Goal: Task Accomplishment & Management: Manage account settings

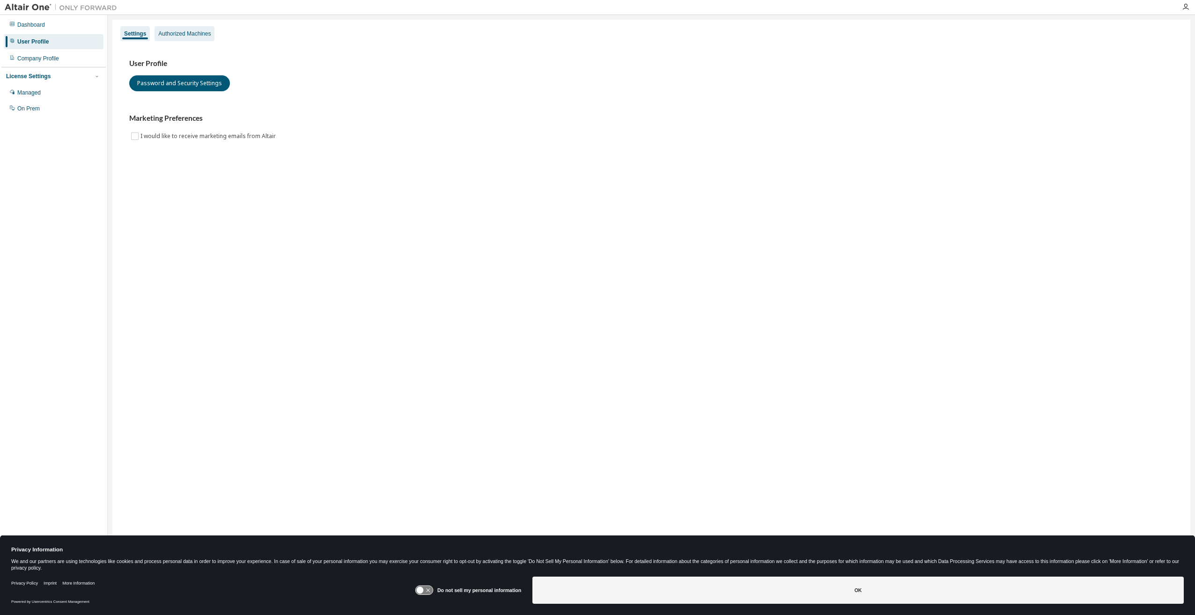
click at [186, 33] on div "Authorized Machines" at bounding box center [184, 33] width 52 height 7
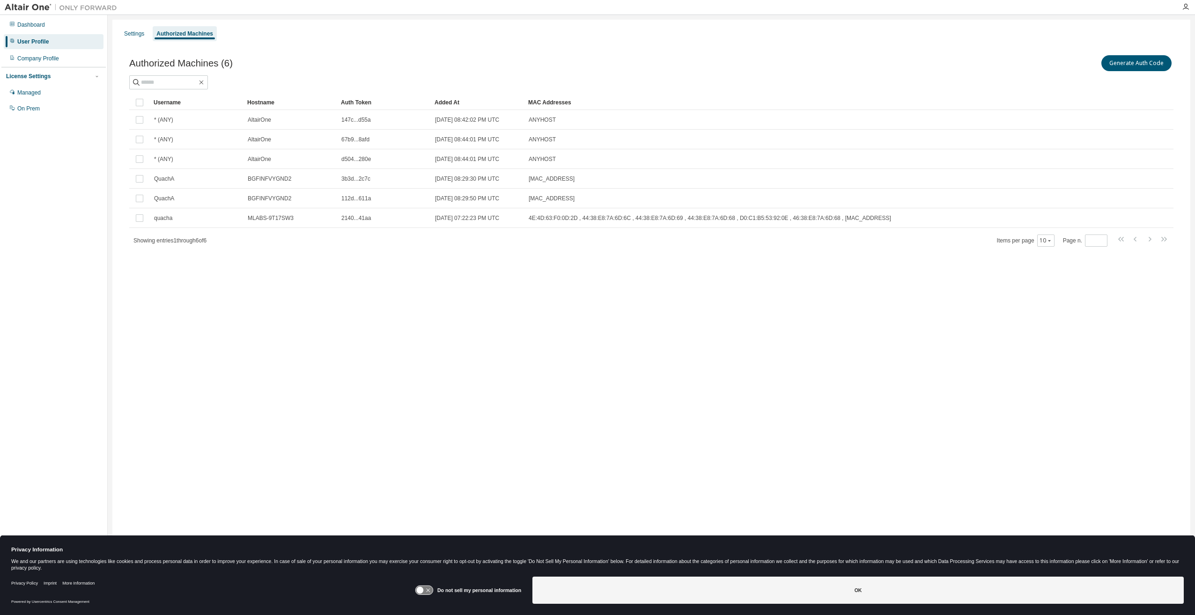
click at [333, 260] on div "Authorized Machines (6) Generate Auth Code Clear Load Save Save As Field Operat…" at bounding box center [651, 157] width 1067 height 230
click at [425, 366] on div "Settings Authorized Machines Authorized Machines (6) Generate Auth Code Clear L…" at bounding box center [651, 302] width 1078 height 564
click at [324, 413] on div "Settings Authorized Machines Authorized Machines (6) Generate Auth Code Clear L…" at bounding box center [651, 302] width 1078 height 564
click at [354, 393] on div "Settings Authorized Machines Authorized Machines (6) Generate Auth Code Clear L…" at bounding box center [651, 302] width 1078 height 564
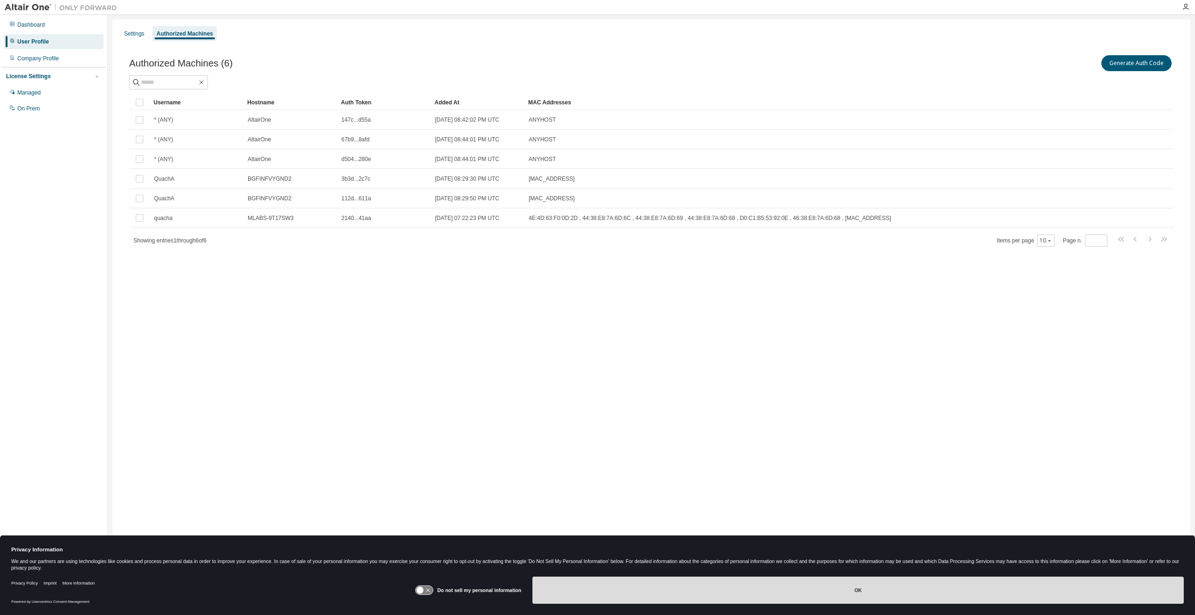
click at [711, 597] on button "OK" at bounding box center [859, 590] width 652 height 27
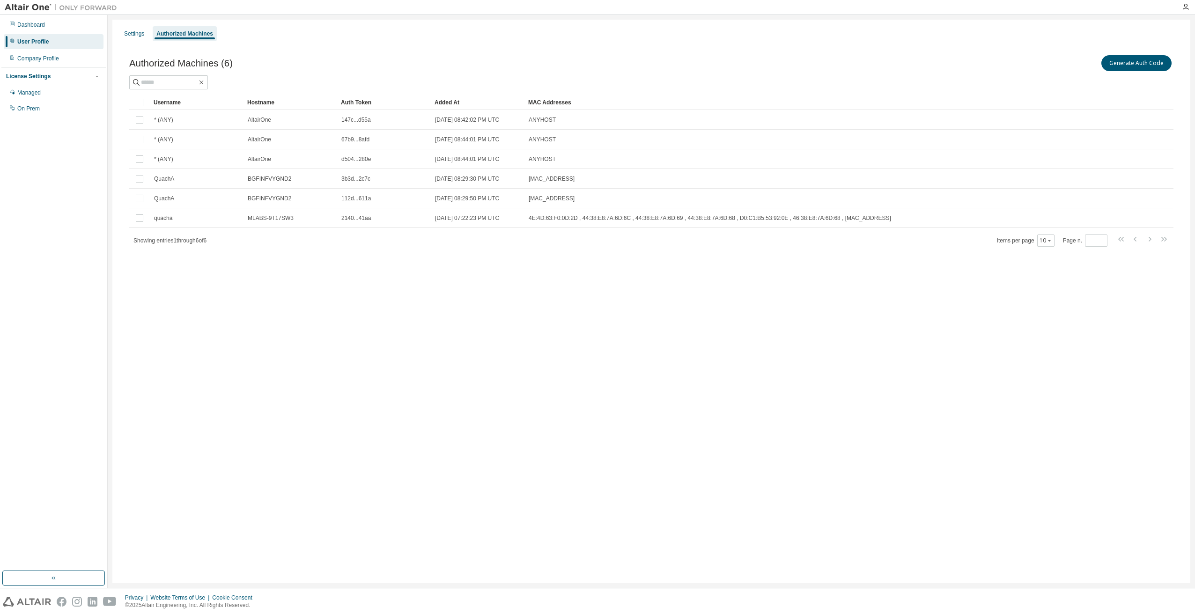
click at [597, 311] on div "Settings Authorized Machines Authorized Machines (6) Generate Auth Code Clear L…" at bounding box center [651, 302] width 1078 height 564
